Goal: Transaction & Acquisition: Purchase product/service

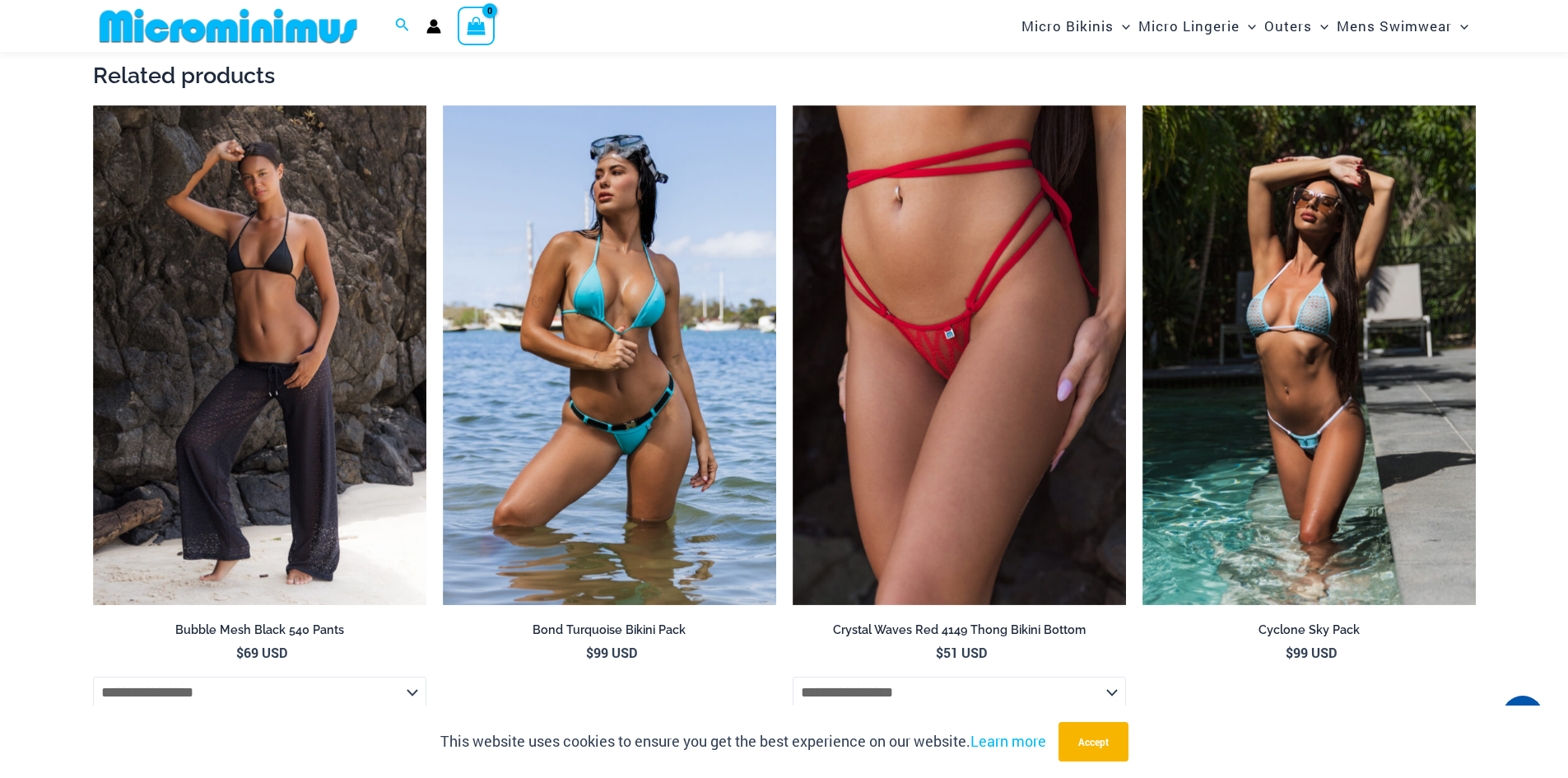
scroll to position [3536, 0]
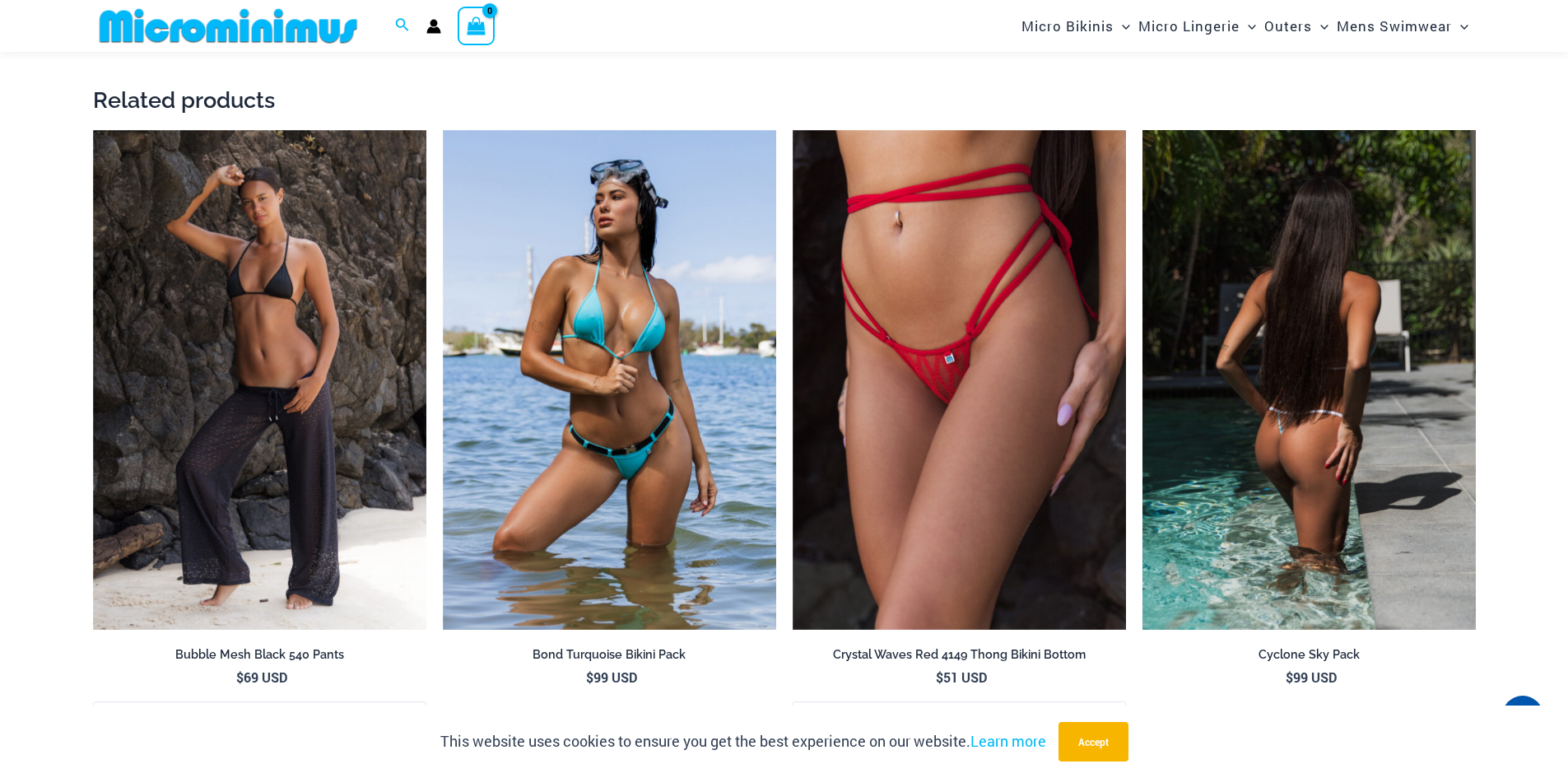
click at [1260, 414] on img at bounding box center [1309, 381] width 333 height 501
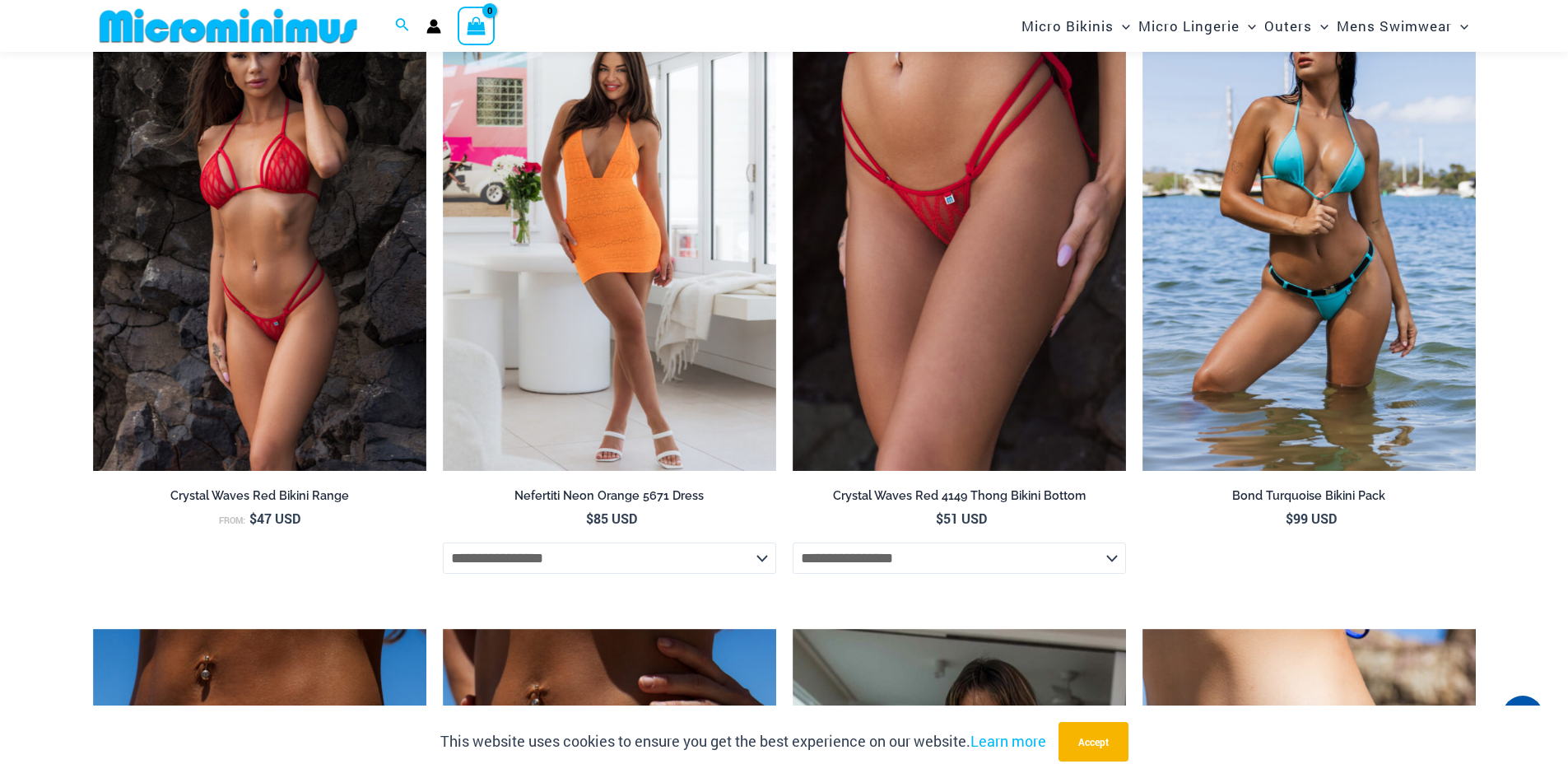
scroll to position [2075, 0]
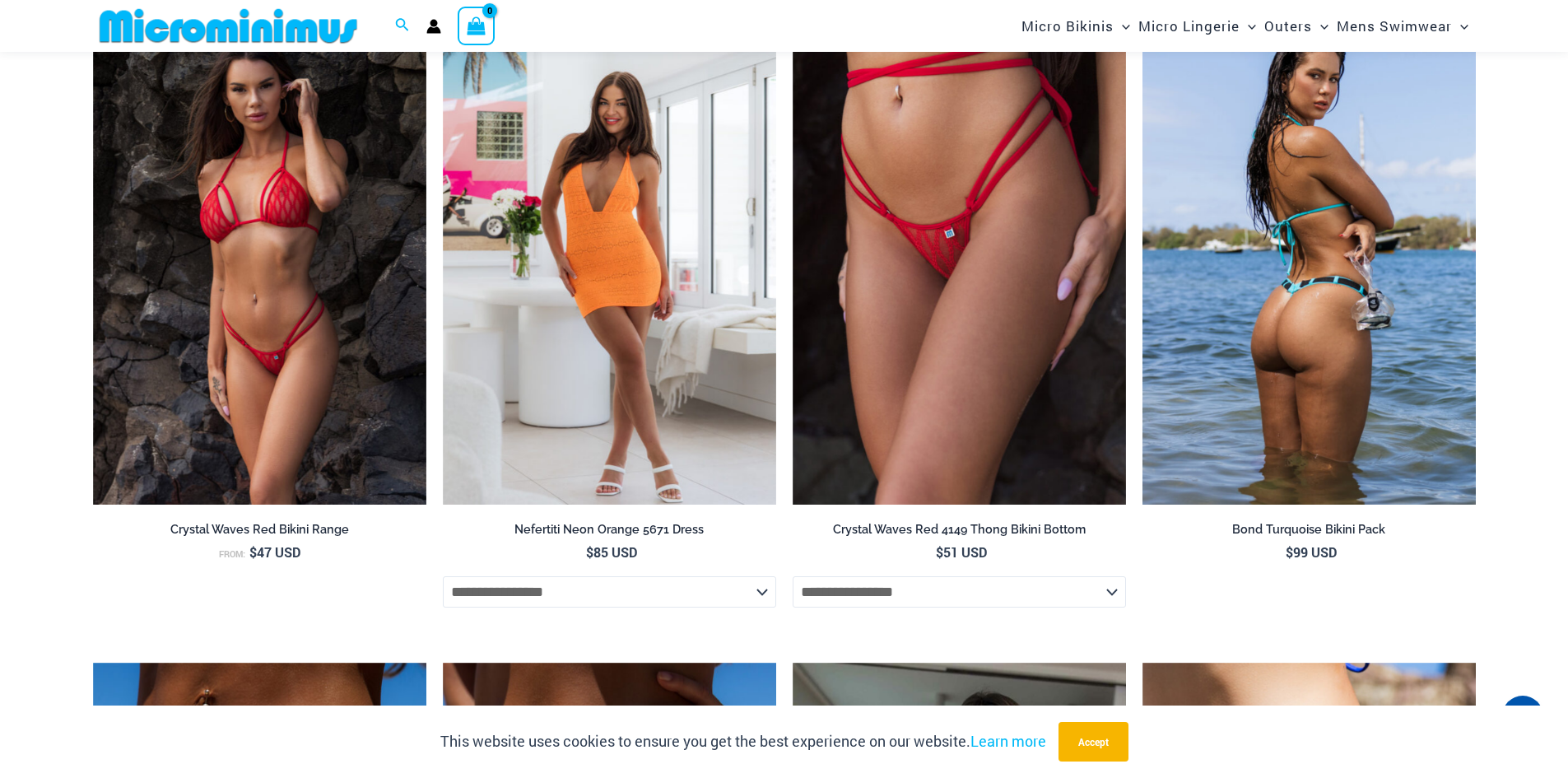
click at [1379, 259] on img at bounding box center [1309, 255] width 333 height 501
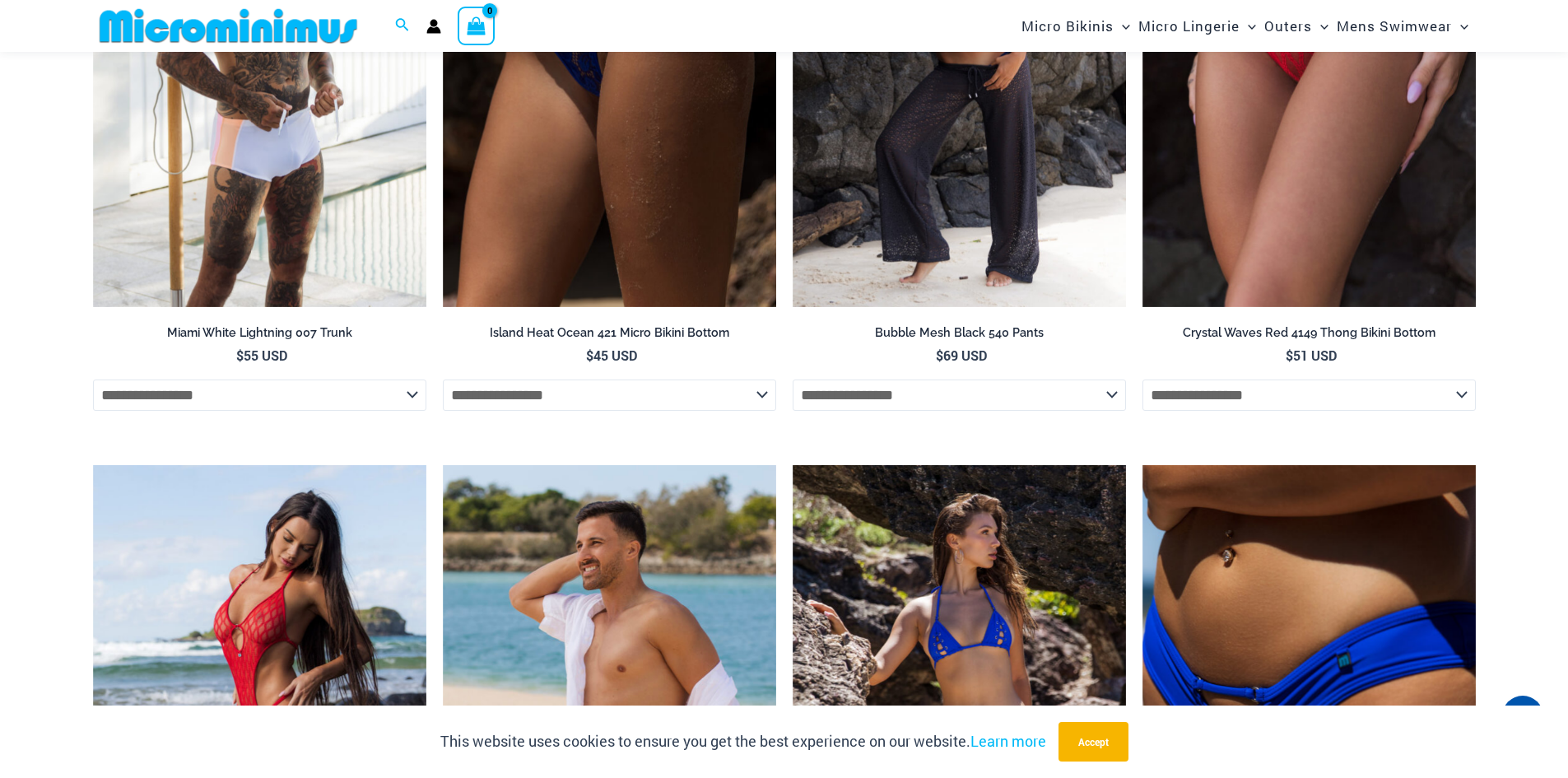
scroll to position [4150, 0]
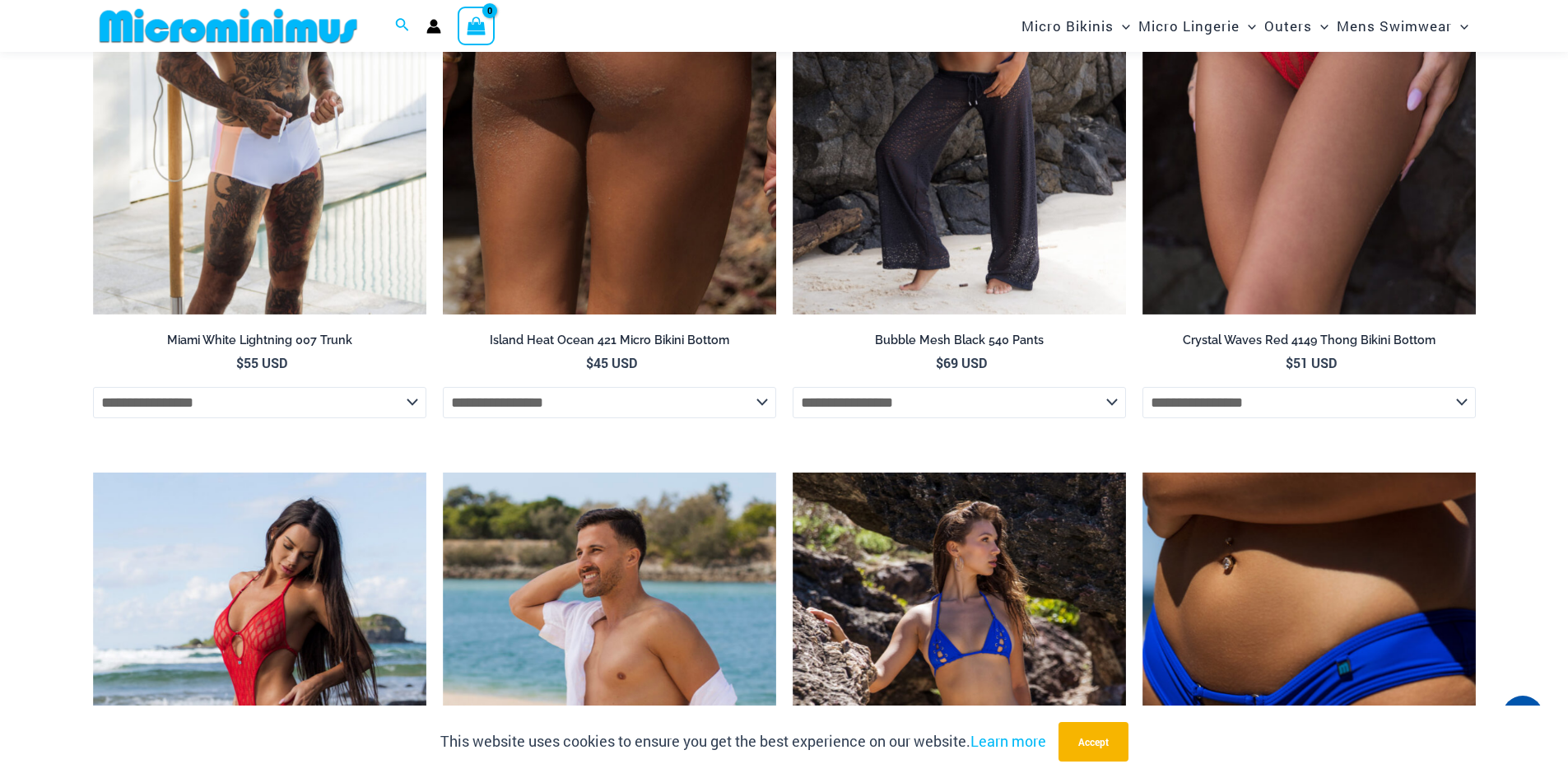
click at [578, 144] on img at bounding box center [609, 65] width 333 height 501
